Goal: Task Accomplishment & Management: Manage account settings

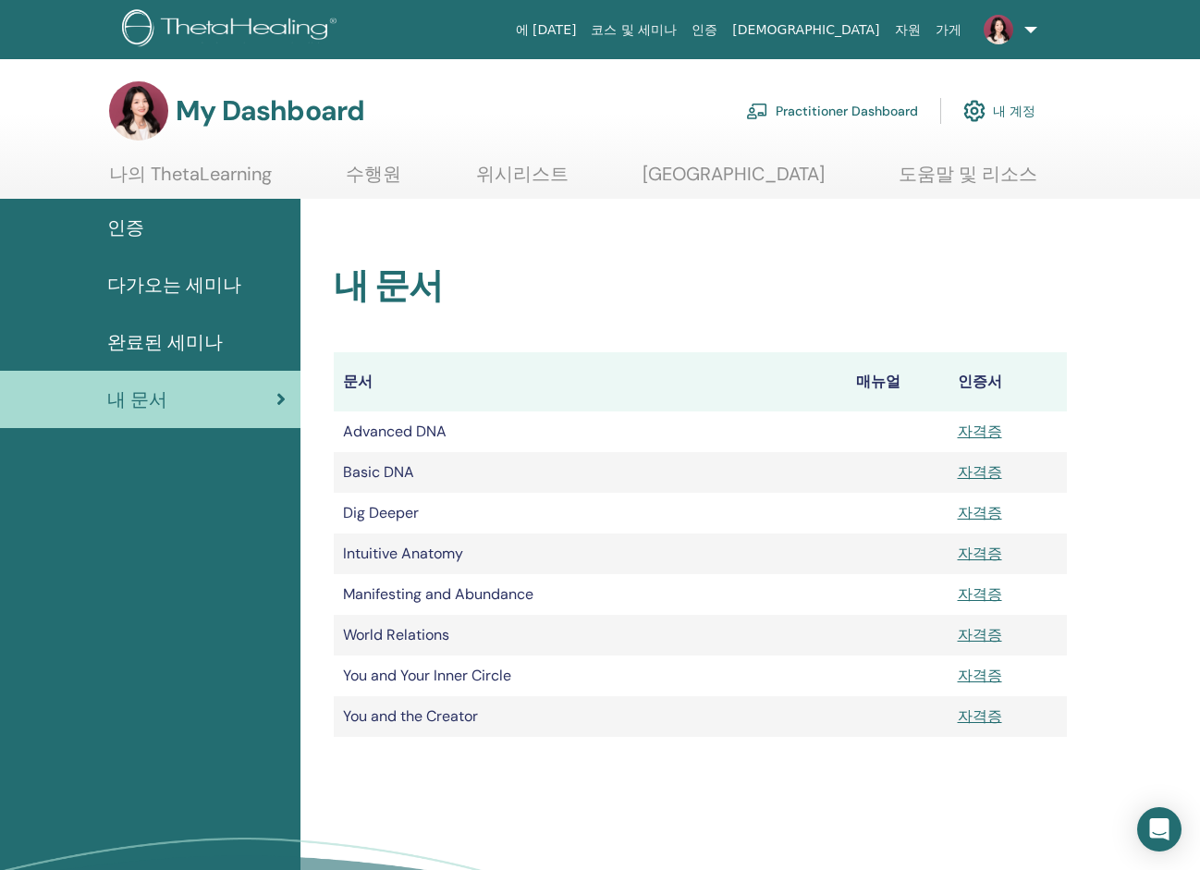
click at [1010, 107] on link "내 계정" at bounding box center [999, 111] width 72 height 41
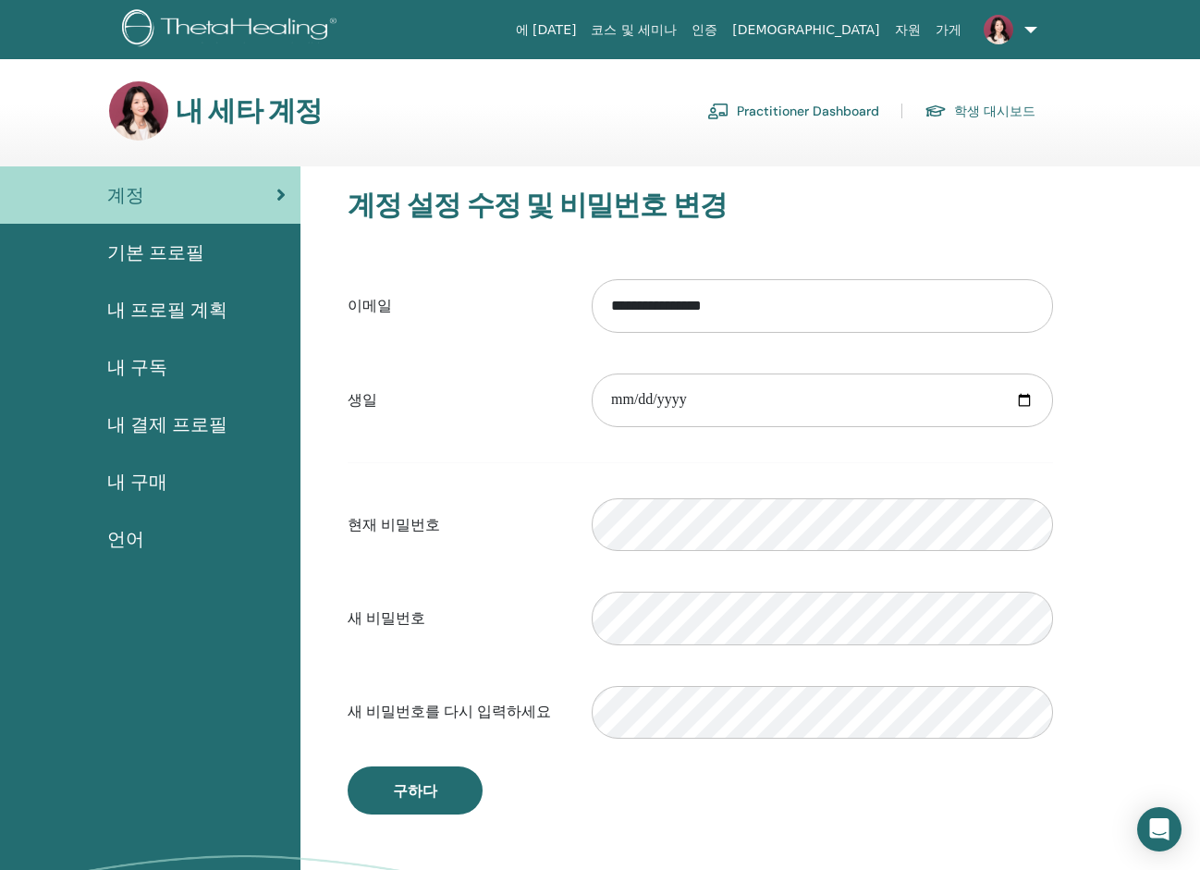
scroll to position [92, 0]
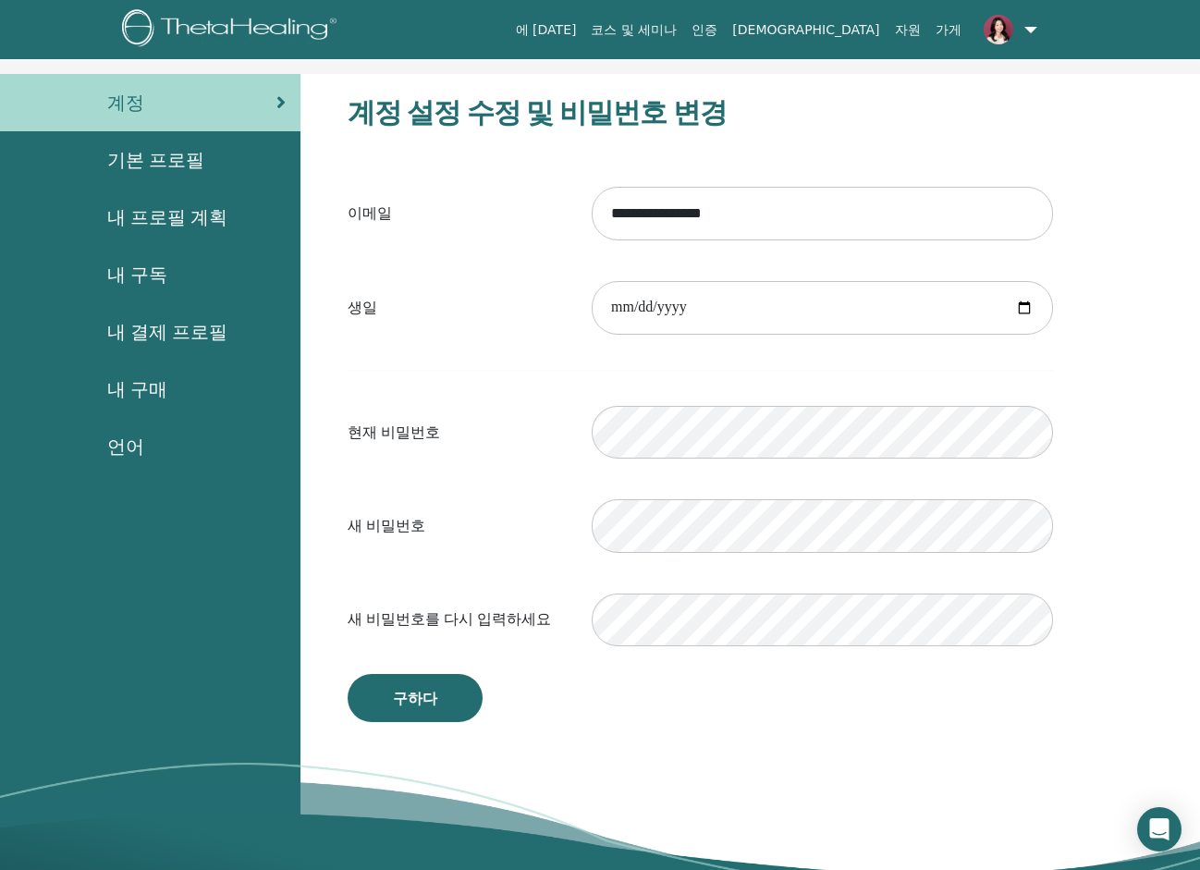
click at [185, 331] on span "내 결제 프로필" at bounding box center [167, 332] width 120 height 28
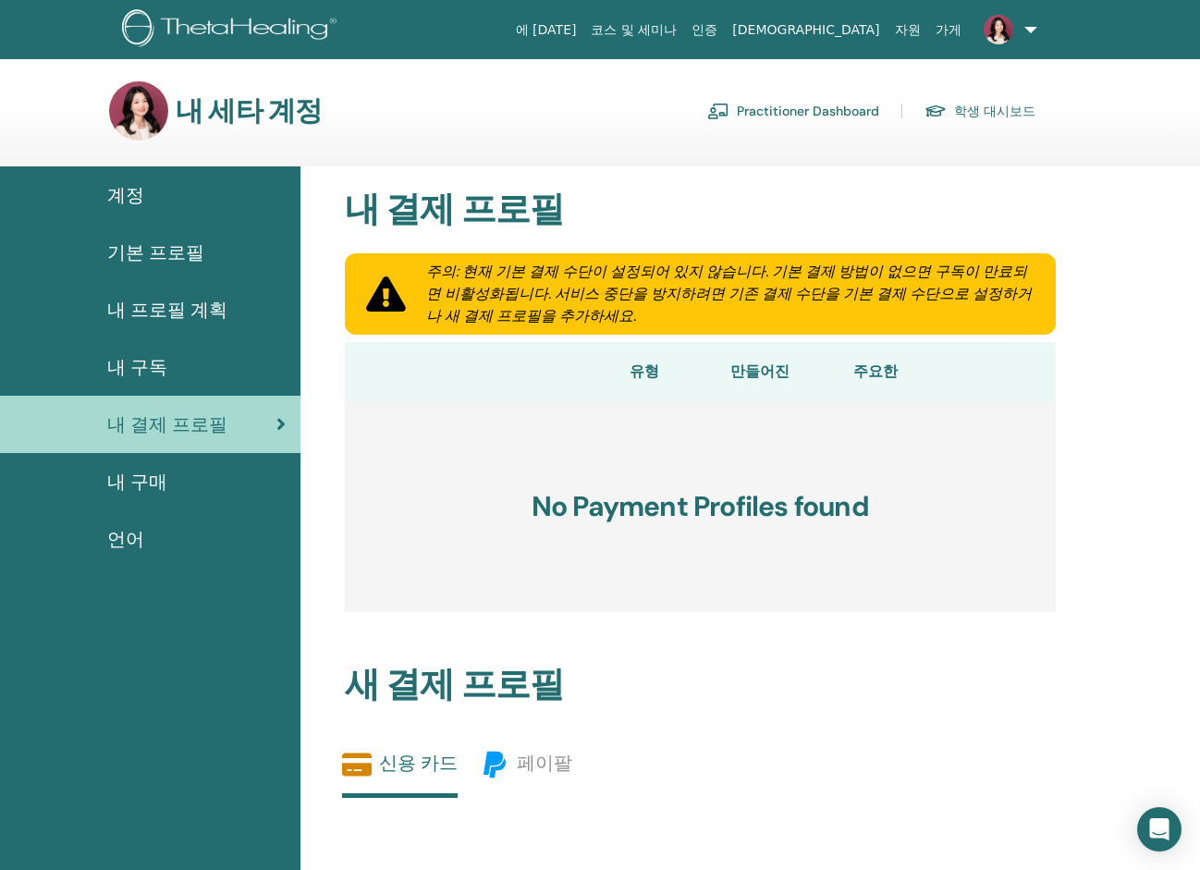
click at [190, 253] on span "기본 프로필" at bounding box center [155, 253] width 97 height 28
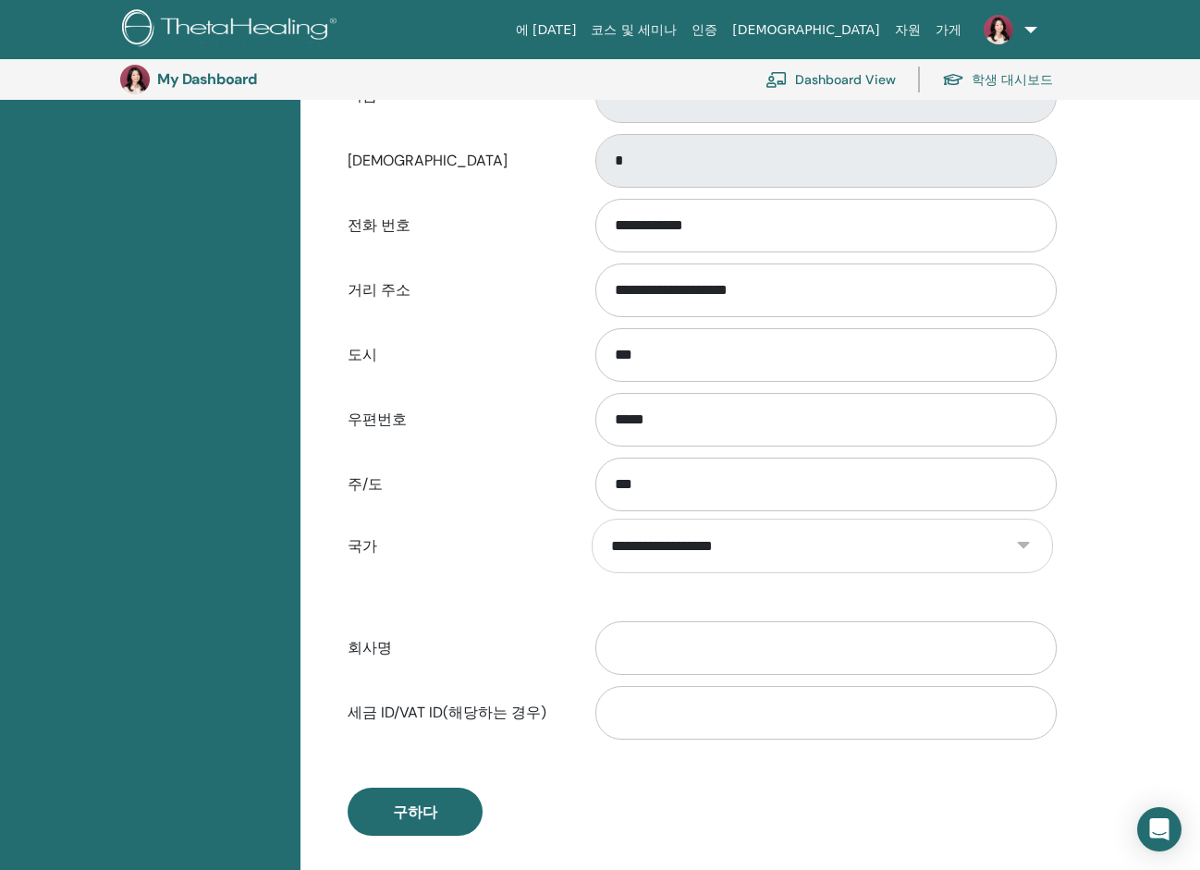
scroll to position [318, 0]
